Goal: Information Seeking & Learning: Check status

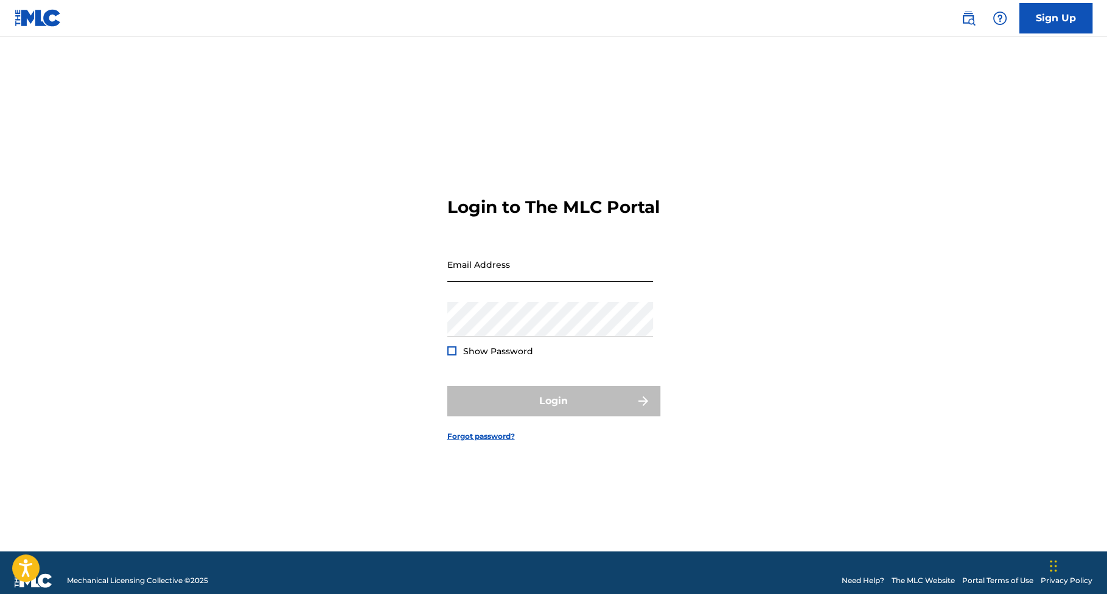
click at [501, 282] on input "Email Address" at bounding box center [550, 264] width 206 height 35
type input "[EMAIL_ADDRESS][DOMAIN_NAME]"
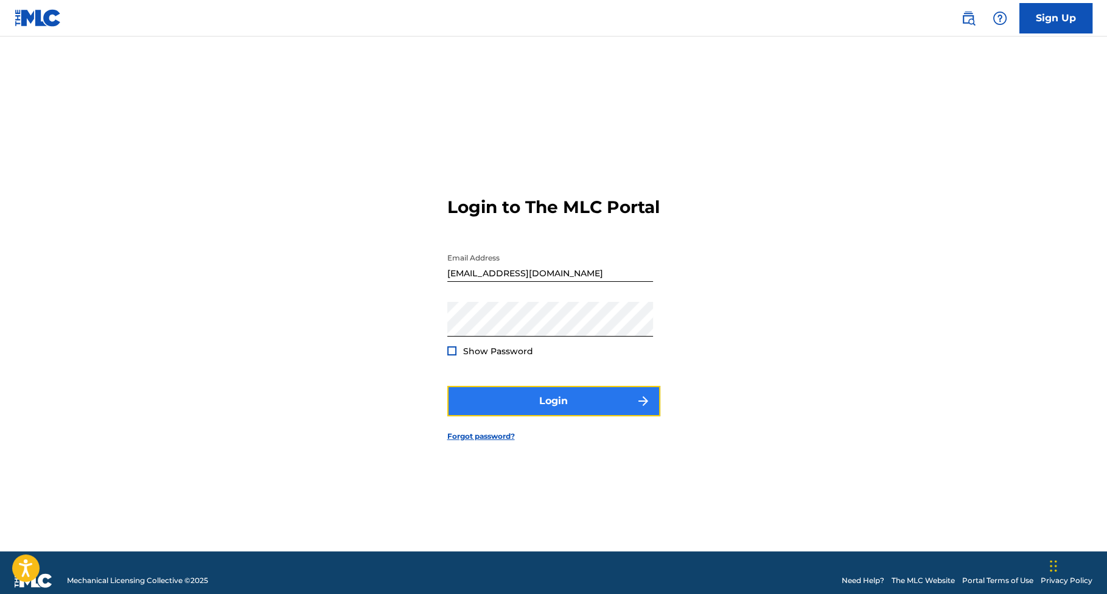
click at [561, 409] on button "Login" at bounding box center [553, 401] width 213 height 30
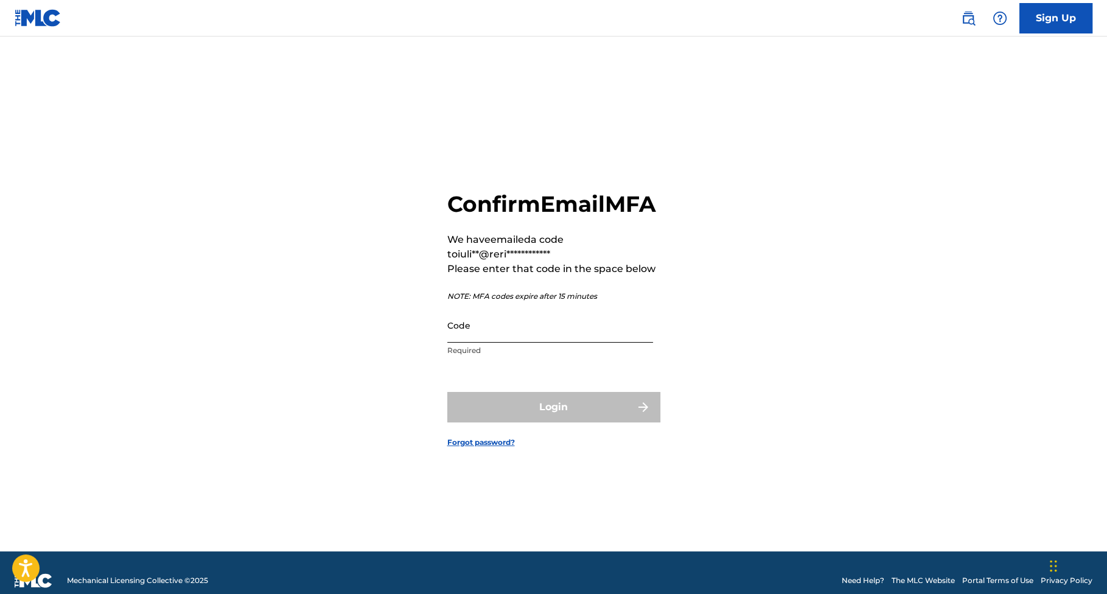
click at [467, 343] on input "Code" at bounding box center [550, 325] width 206 height 35
paste input "224551"
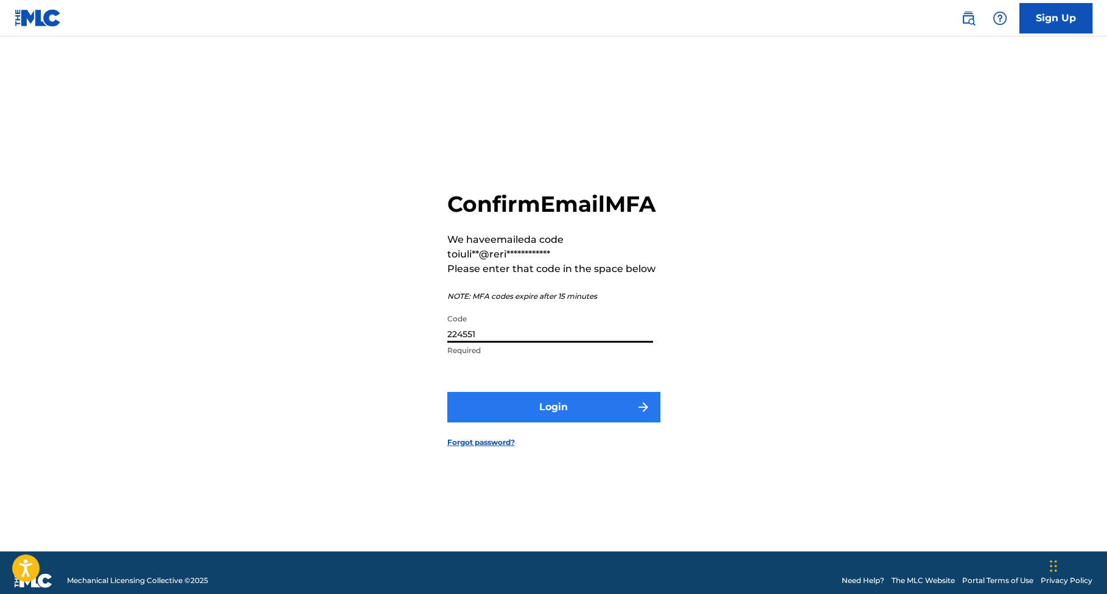
type input "224551"
click at [555, 418] on button "Login" at bounding box center [553, 407] width 213 height 30
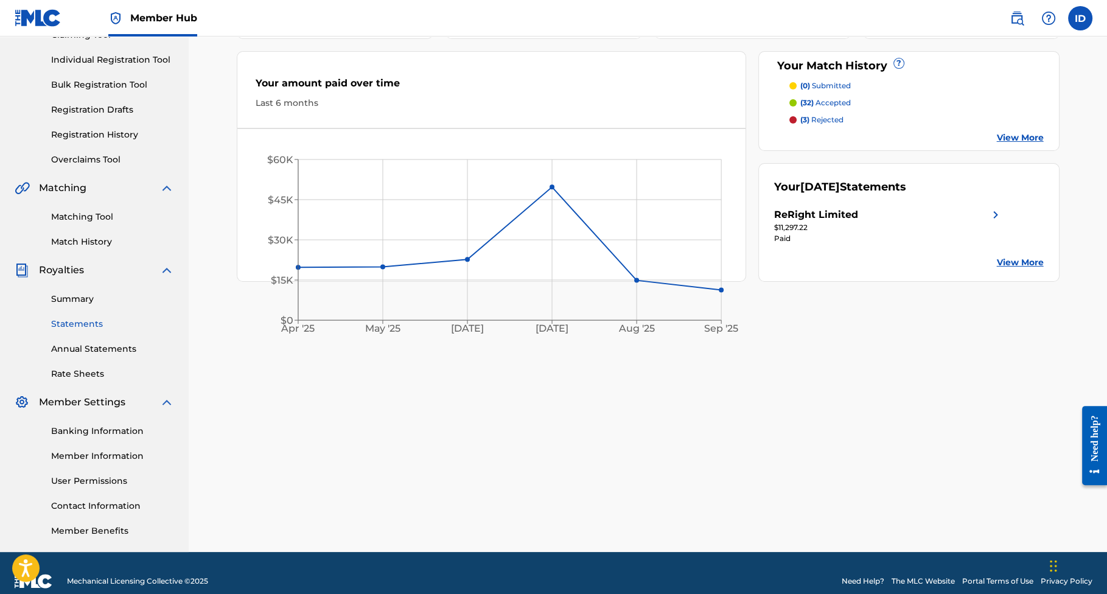
scroll to position [161, 0]
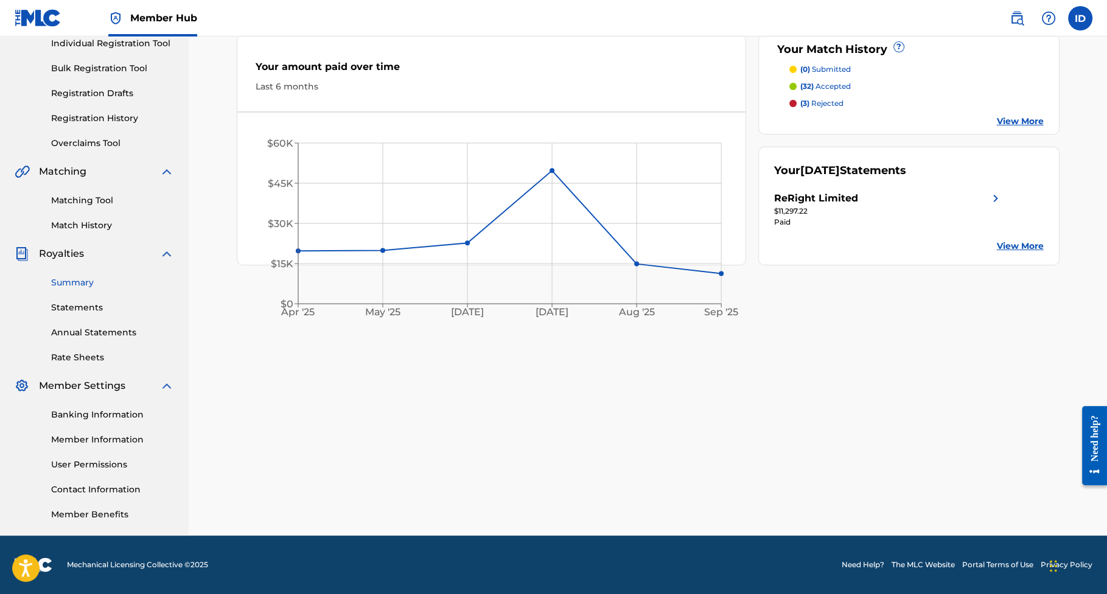
click at [67, 281] on link "Summary" at bounding box center [112, 282] width 123 height 13
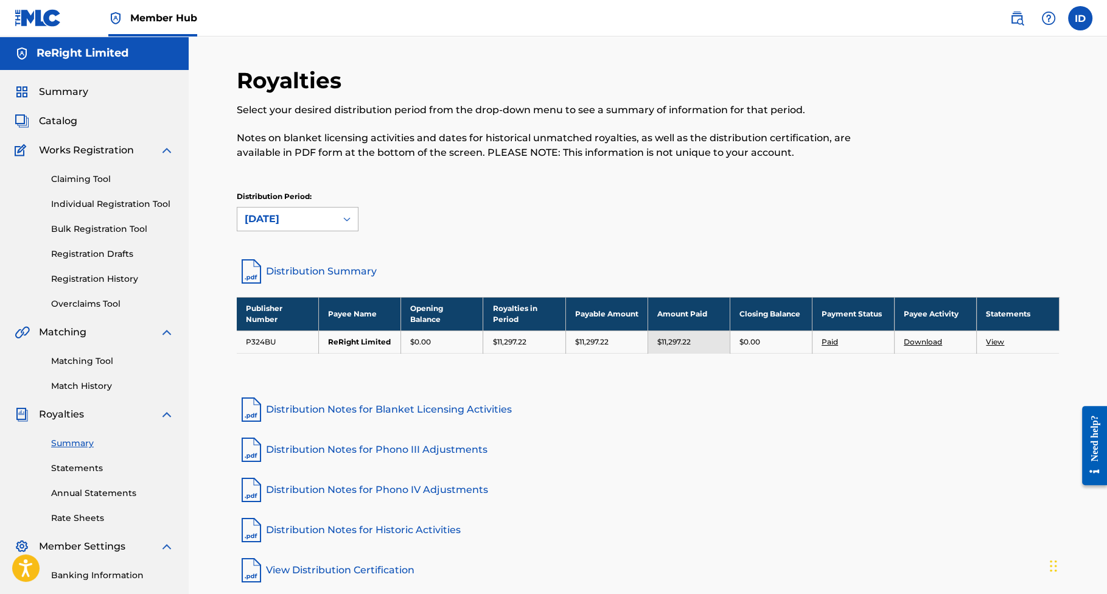
click at [346, 215] on icon at bounding box center [347, 219] width 12 height 12
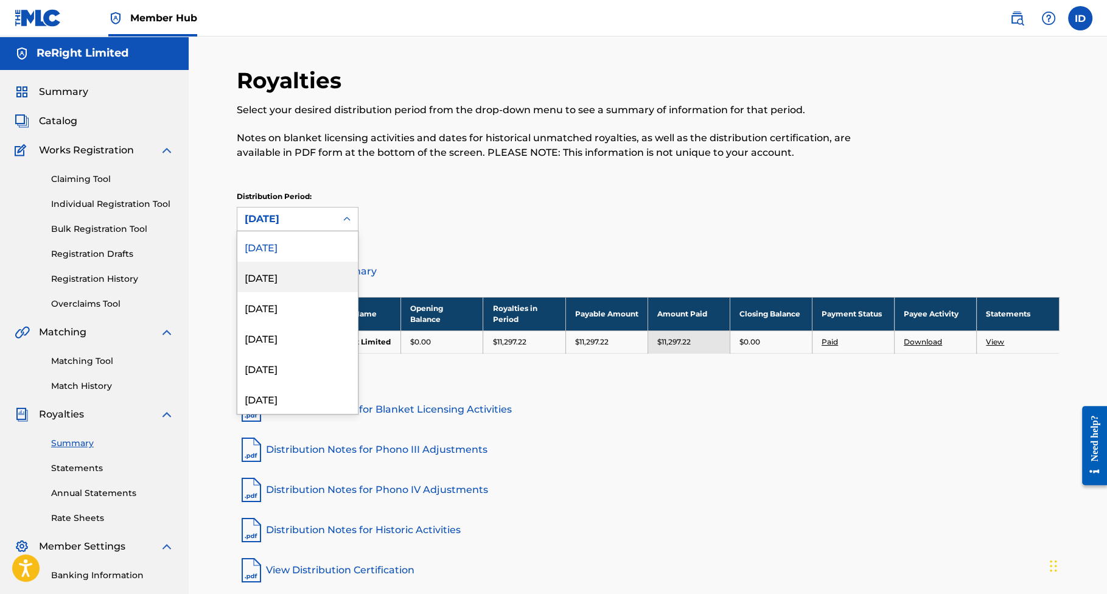
click at [275, 277] on div "[DATE]" at bounding box center [297, 277] width 121 height 30
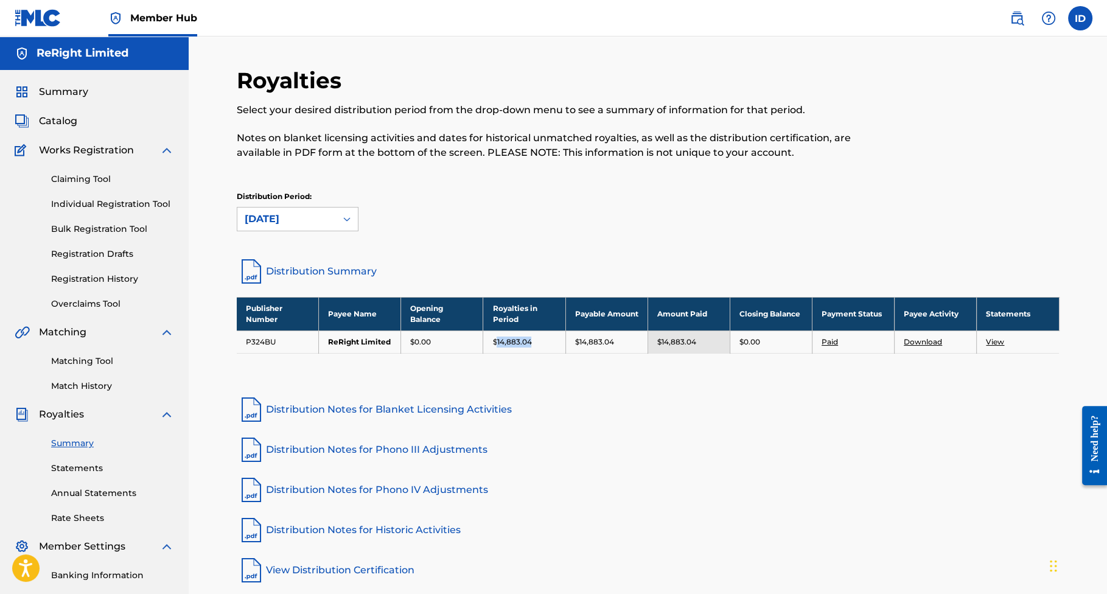
drag, startPoint x: 502, startPoint y: 340, endPoint x: 541, endPoint y: 343, distance: 38.4
click at [541, 343] on div "$14,883.04" at bounding box center [523, 342] width 63 height 11
click at [614, 391] on div "Royalties Select your desired distribution period from the drop-down menu to se…" at bounding box center [648, 326] width 823 height 518
drag, startPoint x: 520, startPoint y: 338, endPoint x: 543, endPoint y: 338, distance: 23.1
click at [543, 338] on div "$14,883.04" at bounding box center [523, 342] width 63 height 11
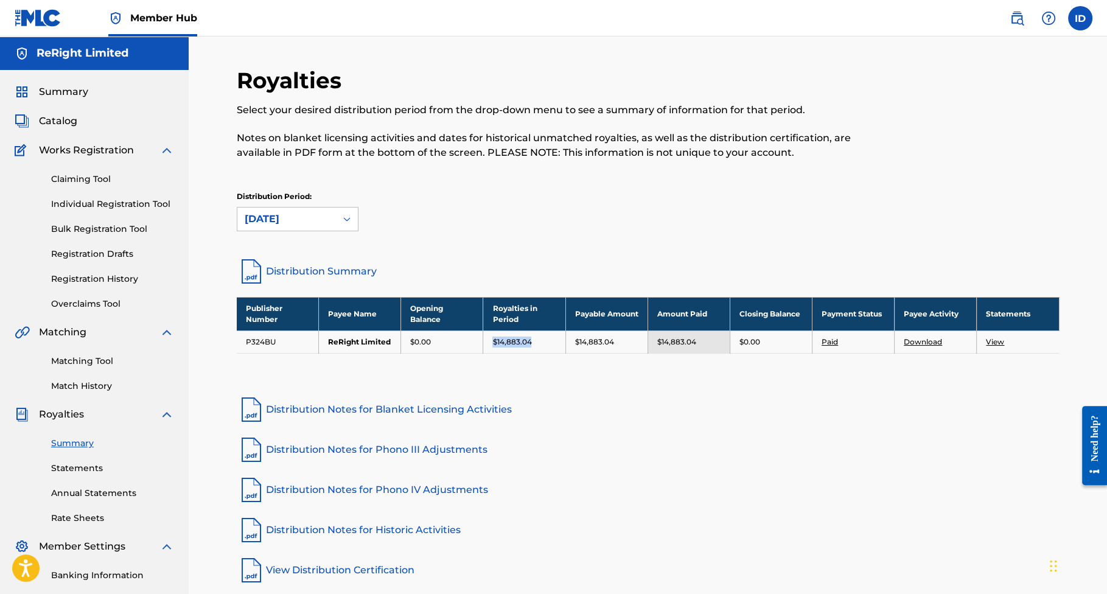
click at [612, 407] on link "Distribution Notes for Blanket Licensing Activities" at bounding box center [648, 409] width 823 height 29
click at [427, 133] on p "Notes on blanket licensing activities and dates for historical unmatched royalt…" at bounding box center [554, 145] width 634 height 29
click at [302, 222] on div "[DATE]" at bounding box center [287, 219] width 84 height 15
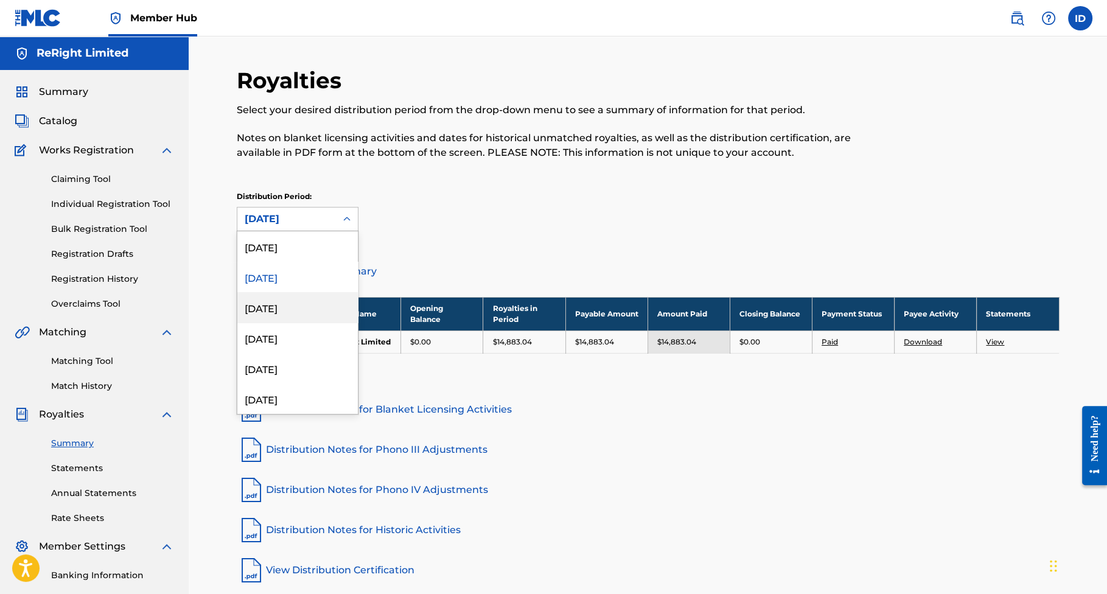
click at [263, 308] on div "[DATE]" at bounding box center [297, 307] width 121 height 30
click at [312, 220] on div "[DATE]" at bounding box center [287, 219] width 84 height 15
click at [269, 336] on div "[DATE]" at bounding box center [297, 338] width 121 height 30
